Goal: Navigation & Orientation: Go to known website

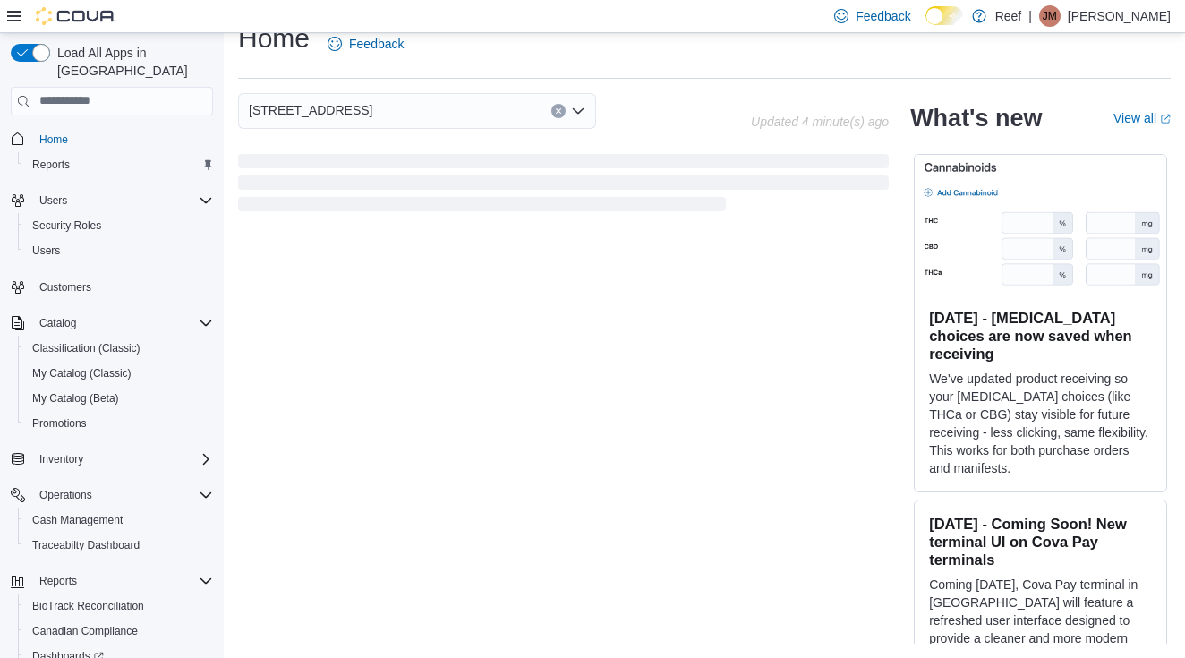
scroll to position [26, 0]
